Goal: Find specific page/section: Find specific page/section

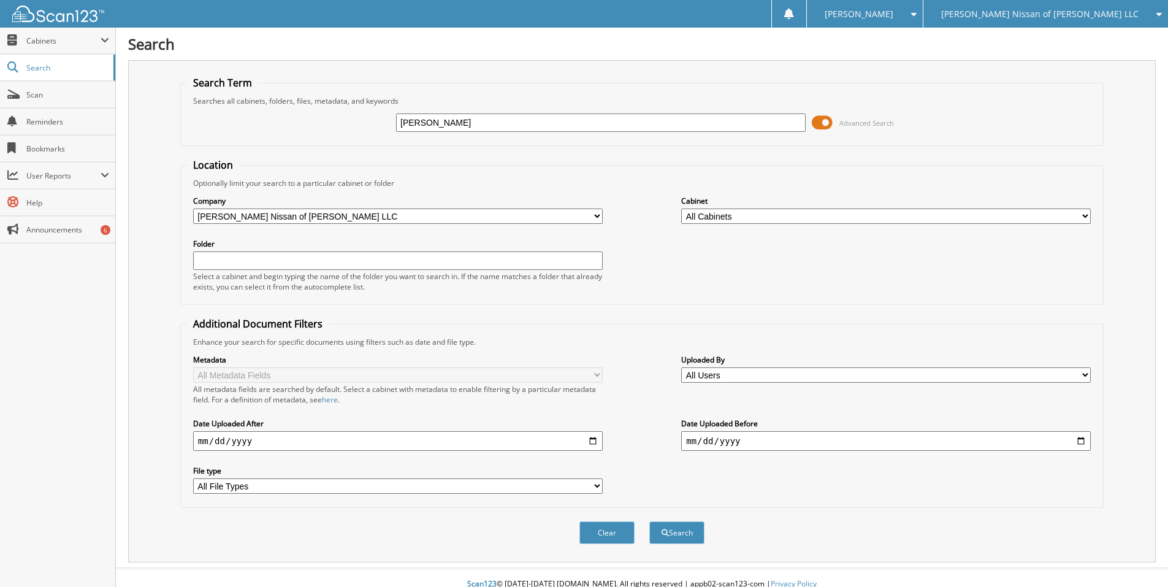
type input "[PERSON_NAME]"
click at [649, 521] on button "Search" at bounding box center [676, 532] width 55 height 23
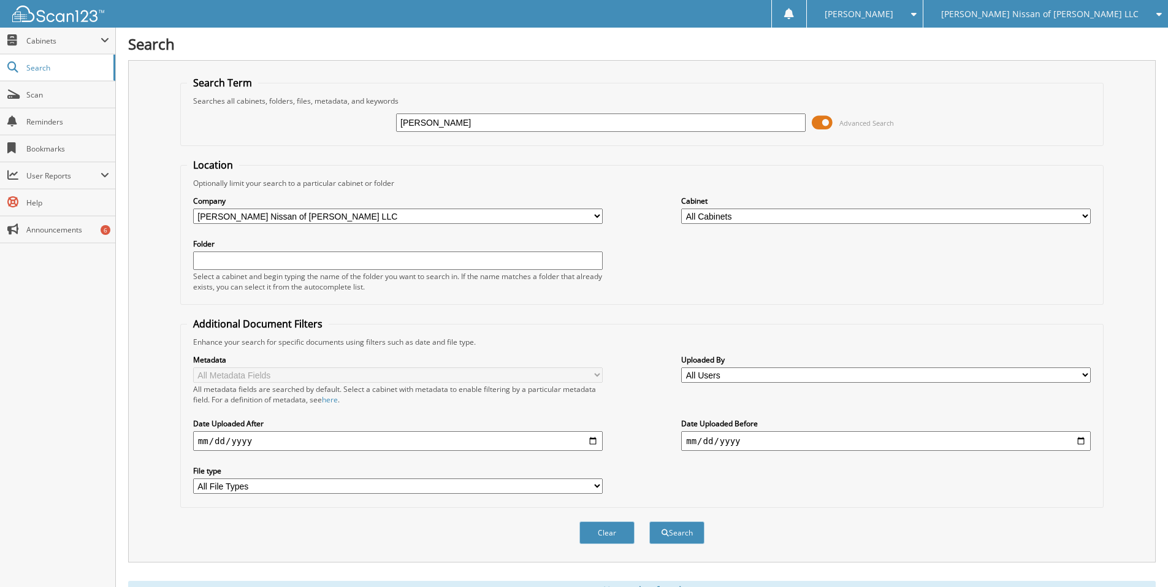
drag, startPoint x: 468, startPoint y: 115, endPoint x: 392, endPoint y: 117, distance: 76.0
click at [392, 117] on div "[PERSON_NAME] Advanced Search" at bounding box center [642, 122] width 910 height 33
type input "C"
type input "MACCALLA"
click at [649, 521] on button "Search" at bounding box center [676, 532] width 55 height 23
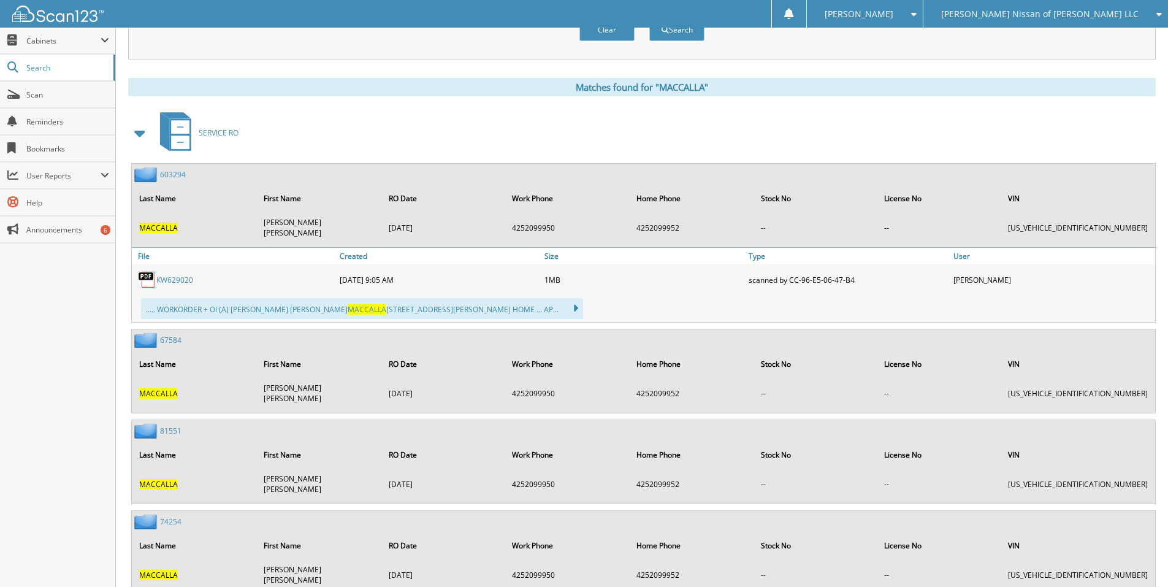
scroll to position [552, 0]
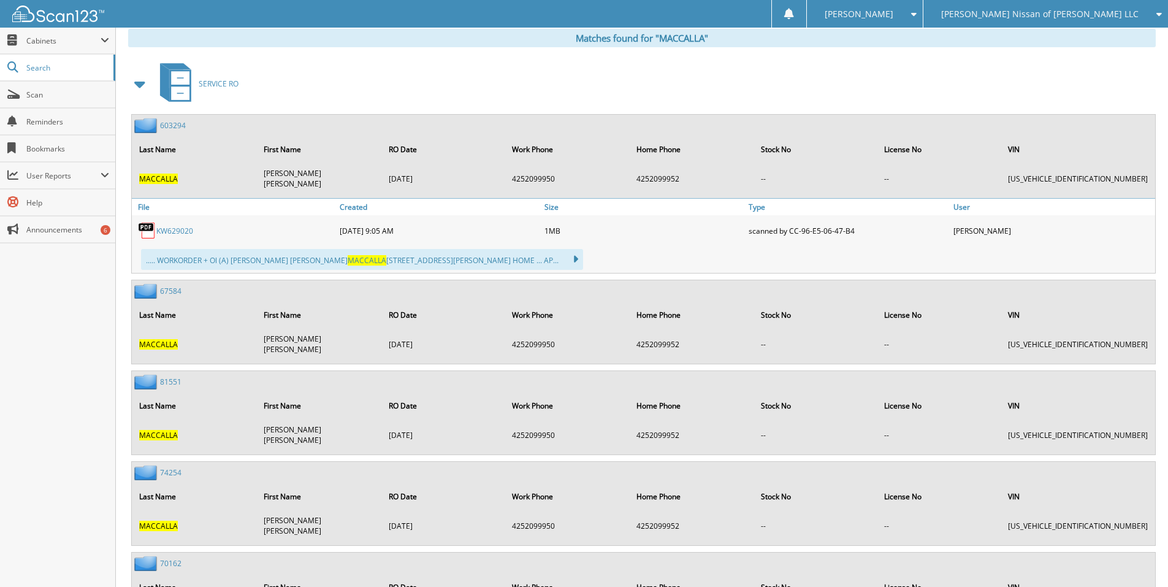
click at [145, 89] on span at bounding box center [140, 84] width 17 height 22
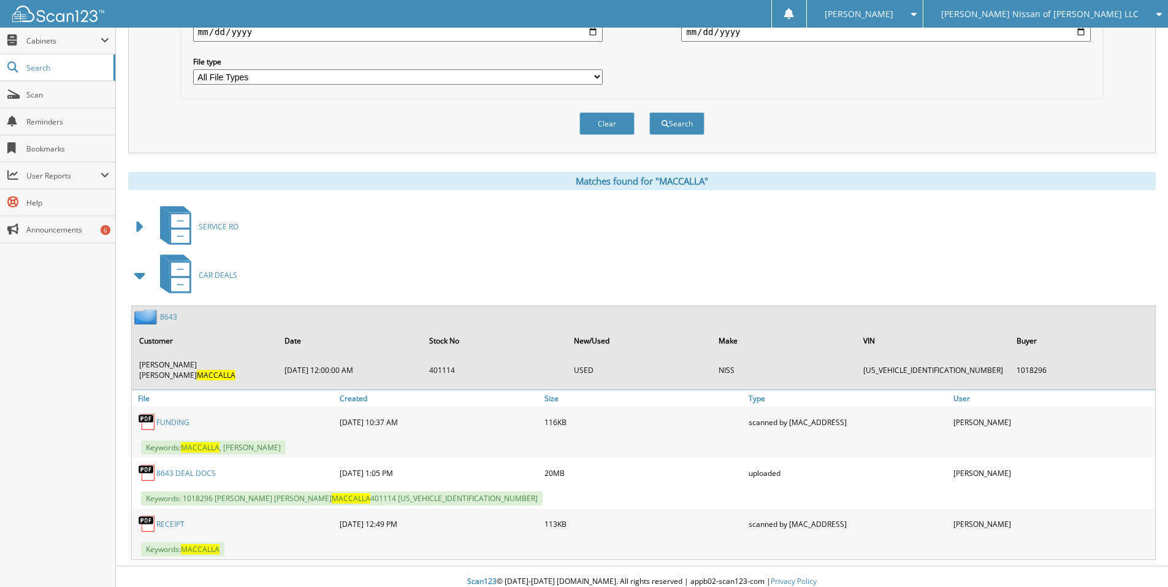
click at [176, 316] on link "8643" at bounding box center [168, 316] width 17 height 10
